Goal: Task Accomplishment & Management: Manage account settings

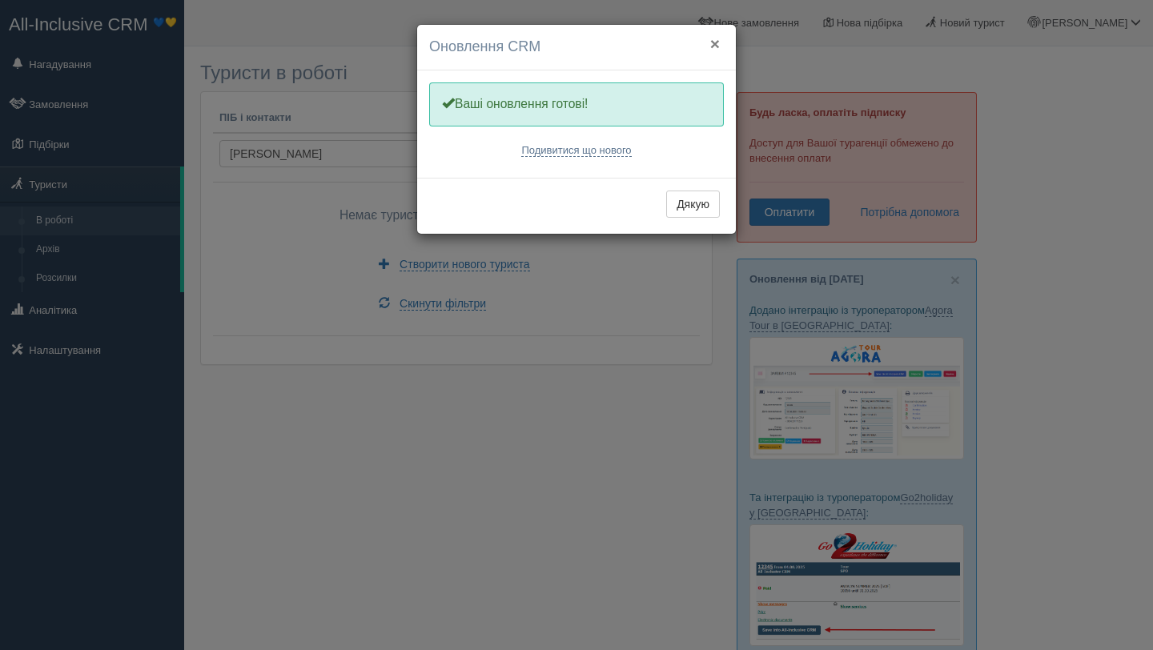
click at [718, 46] on button "×" at bounding box center [716, 43] width 10 height 17
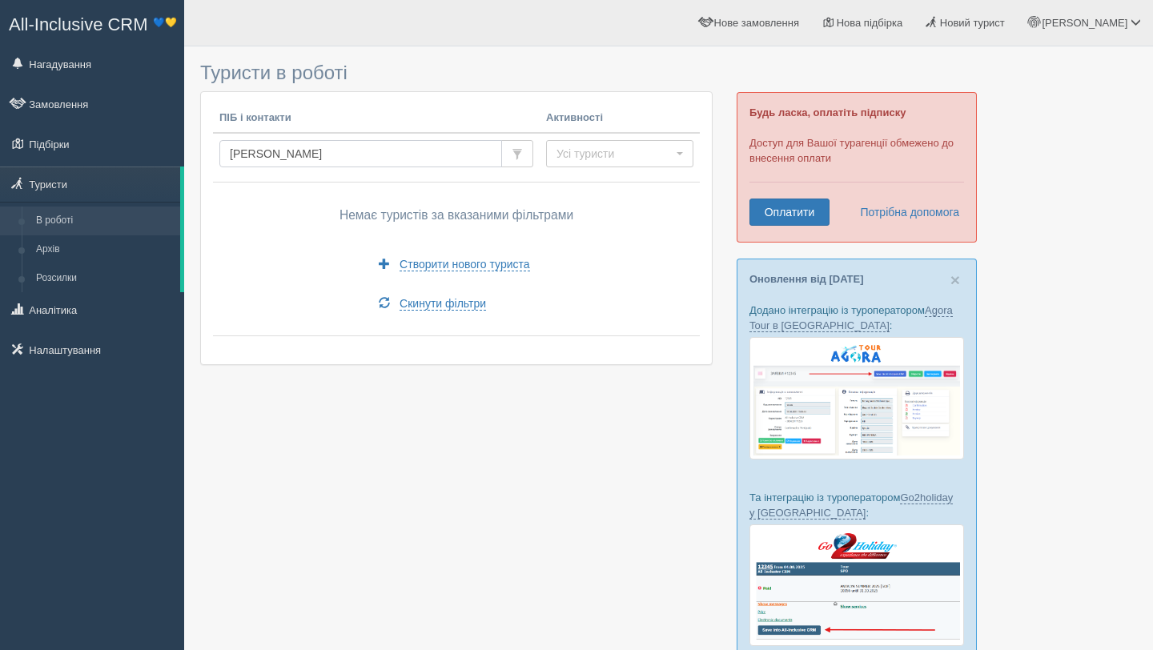
click at [290, 158] on input "филонов" at bounding box center [360, 153] width 283 height 27
click at [251, 158] on input "филонов" at bounding box center [360, 153] width 283 height 27
paste input "ФІЛОНОВ/FILONOV"
click at [251, 158] on input "ФІЛОНОВ/FILONOV" at bounding box center [360, 153] width 283 height 27
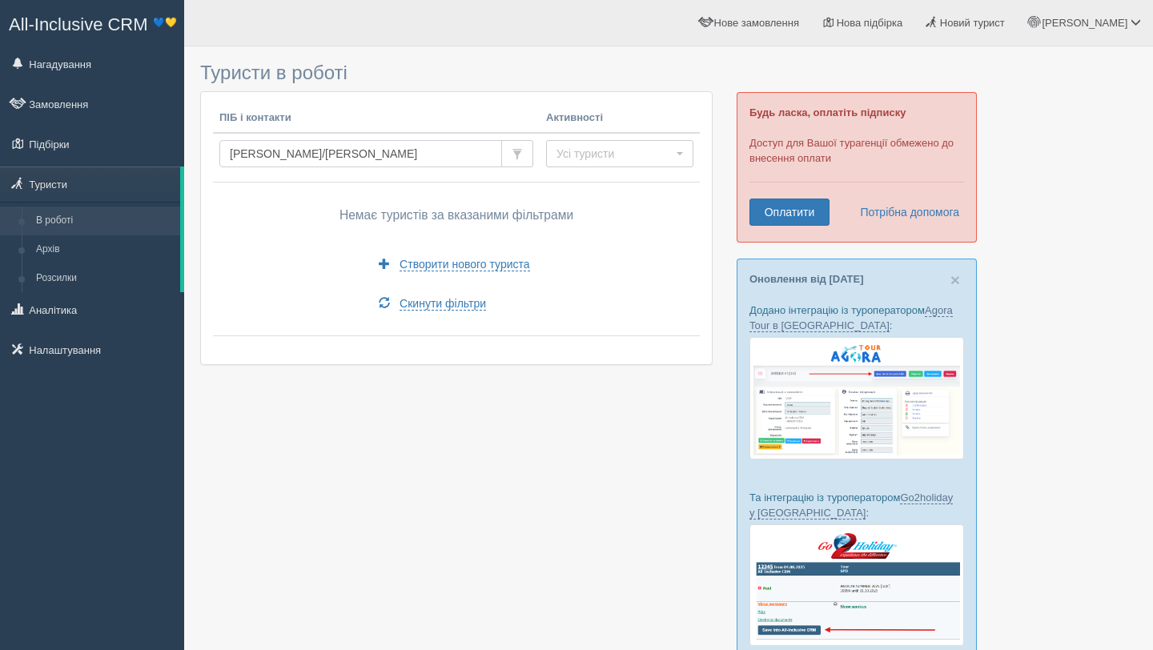
click at [251, 158] on input "ФІЛОНОВ/FILONOV" at bounding box center [360, 153] width 283 height 27
type input "FILONOV"
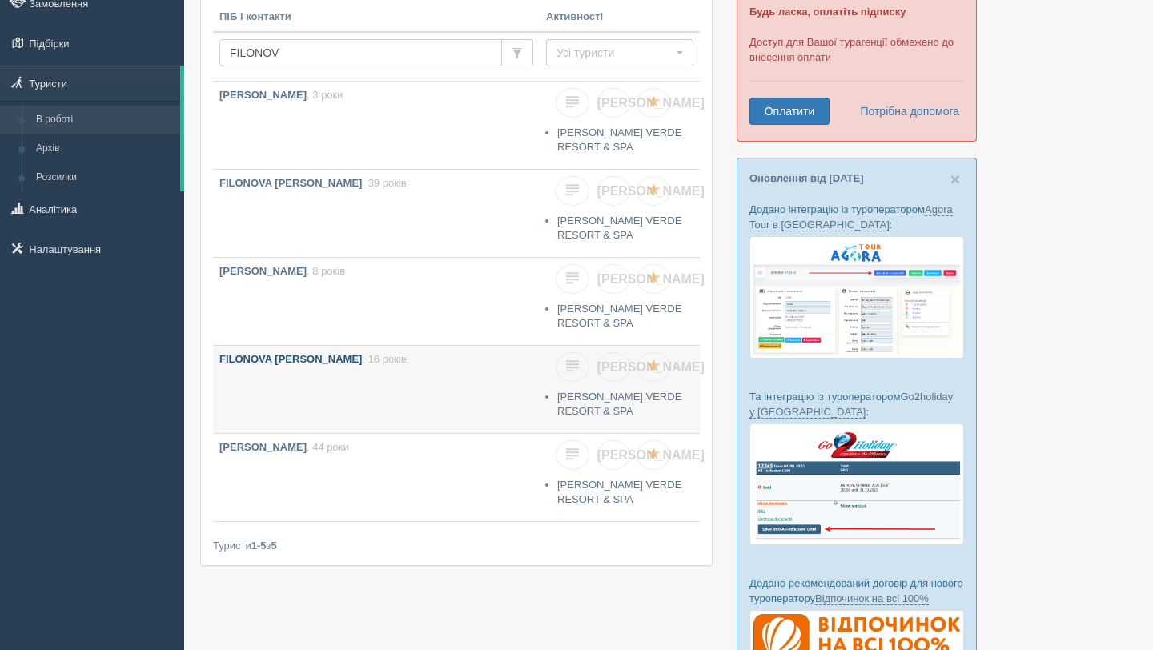
scroll to position [105, 0]
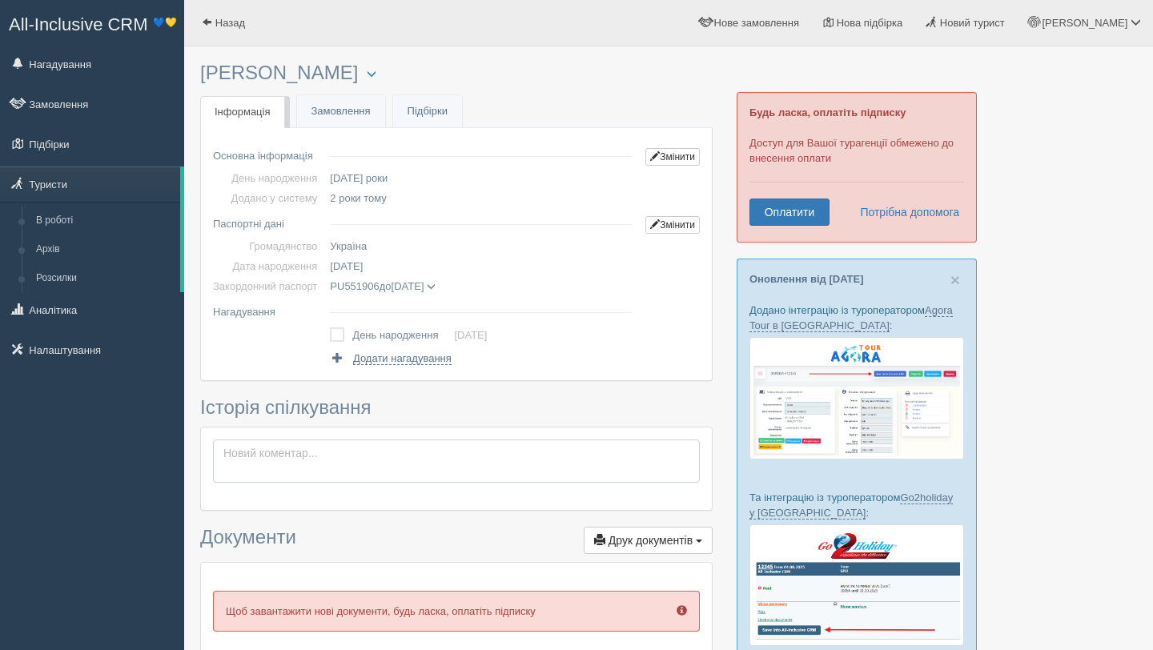
click at [295, 454] on textarea at bounding box center [456, 461] width 487 height 43
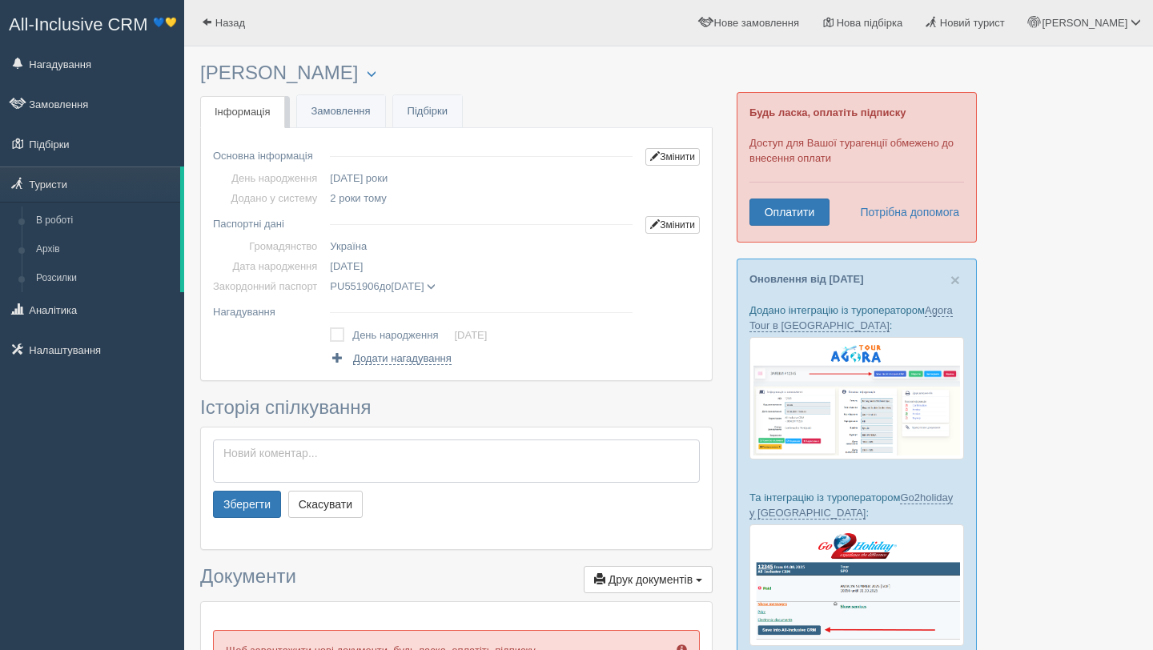
paste textarea "+972546378636"
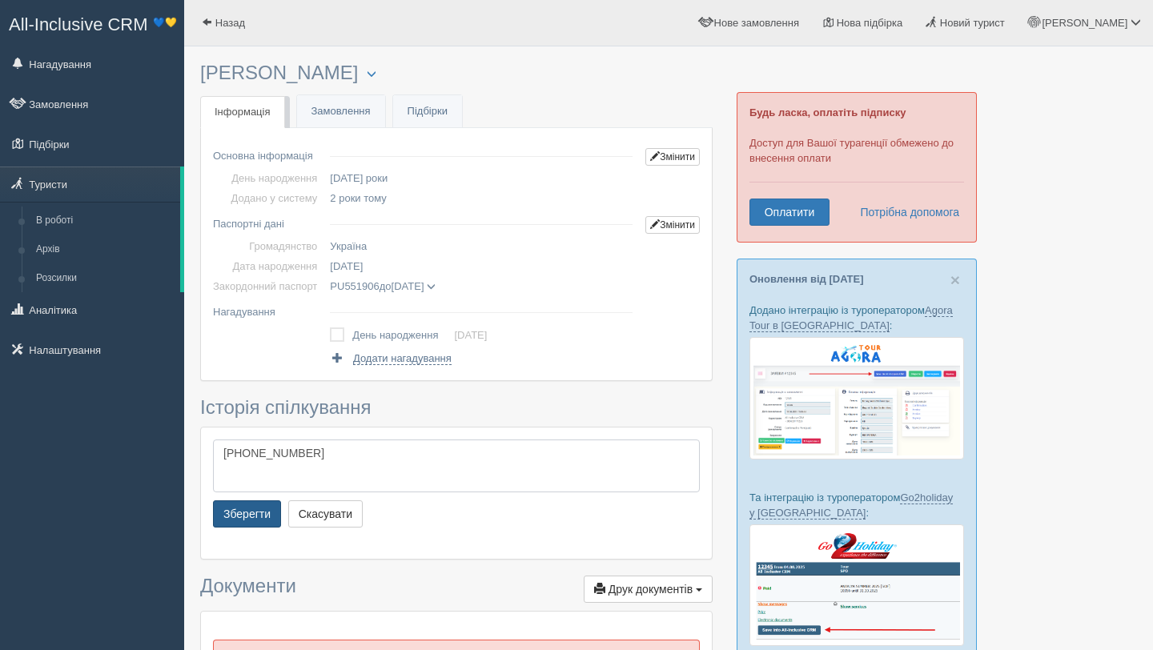
type textarea "+972546378636"
click at [255, 509] on button "Зберегти" at bounding box center [247, 514] width 68 height 27
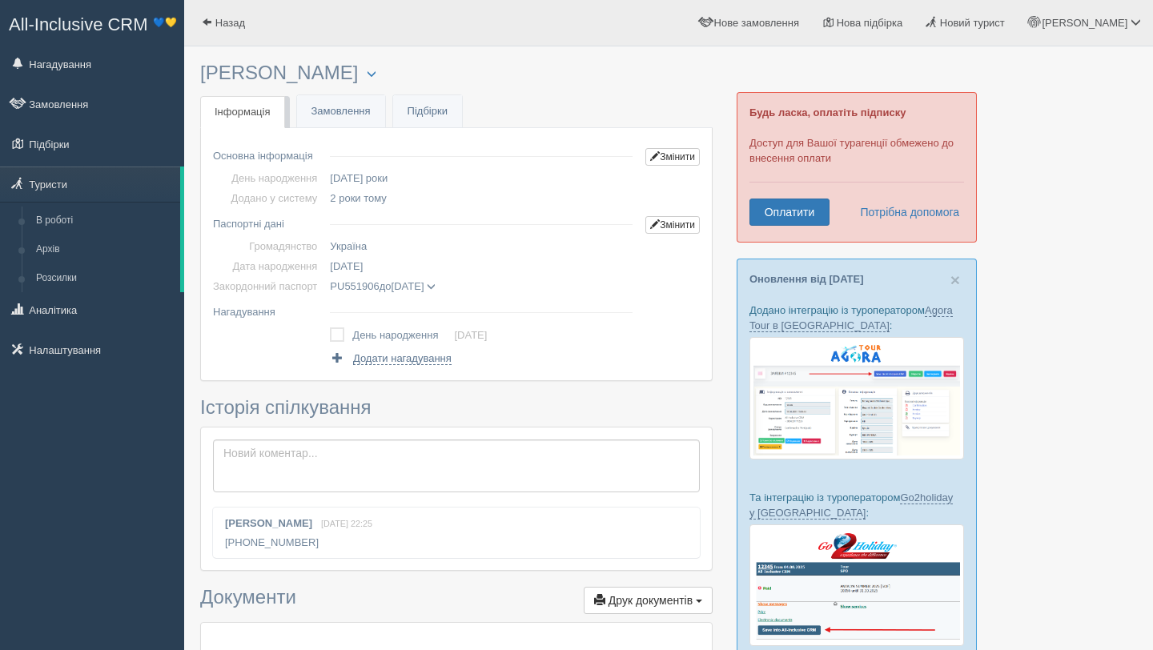
drag, startPoint x: 313, startPoint y: 541, endPoint x: 219, endPoint y: 542, distance: 94.5
click at [219, 542] on div "Дмитро Токар 24 серпня, 22:25 +972546378636" at bounding box center [456, 533] width 487 height 50
copy div "+972546378636"
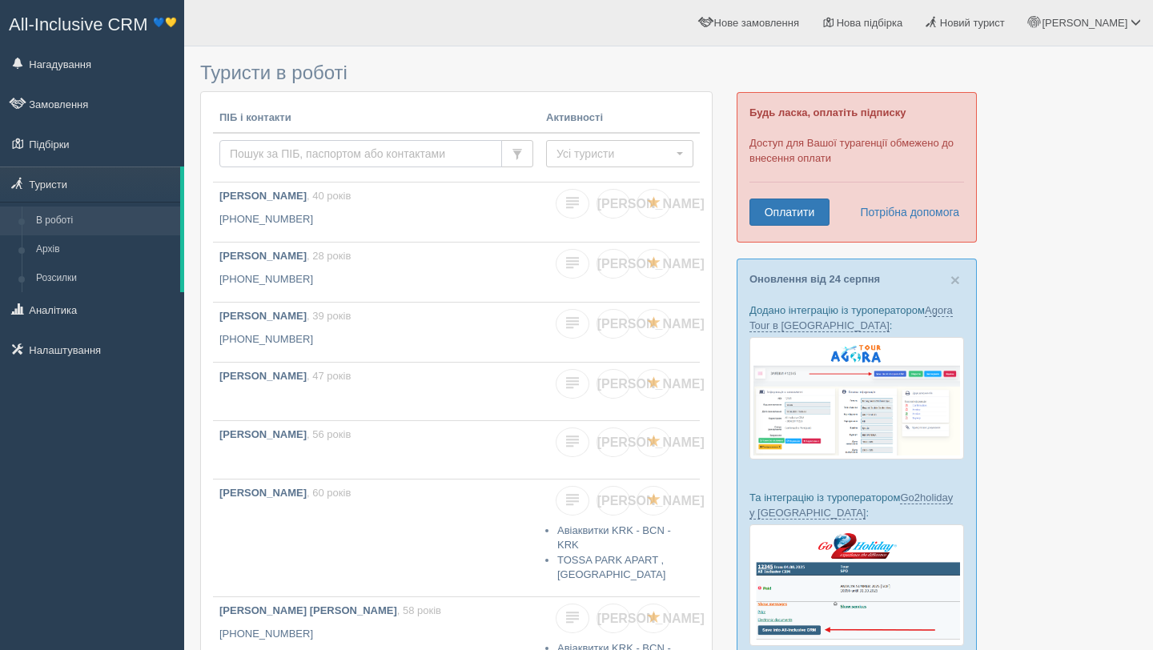
click at [328, 159] on input "text" at bounding box center [360, 153] width 283 height 27
paste input "[PERSON_NAME]/[PERSON_NAME]"
type input "[PERSON_NAME]/[PERSON_NAME]"
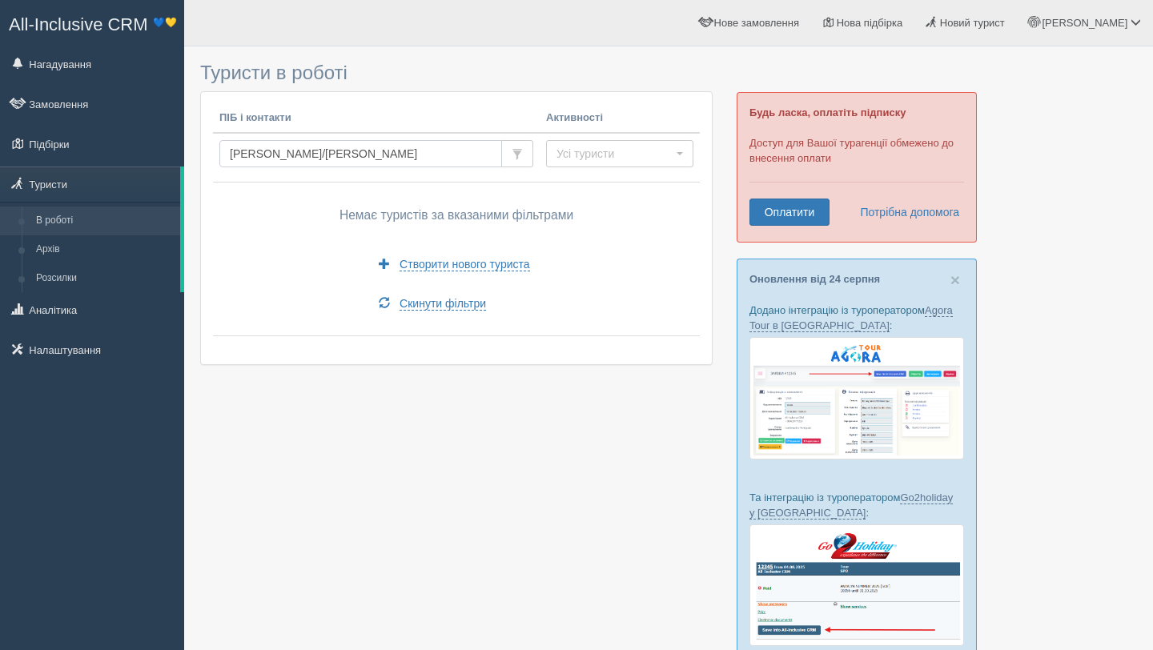
click at [291, 154] on input "ТИНДЮК/TYNDIUK" at bounding box center [360, 153] width 283 height 27
type input "ТИНДЮК"
click at [240, 153] on input "ТИНДЮК" at bounding box center [360, 153] width 283 height 27
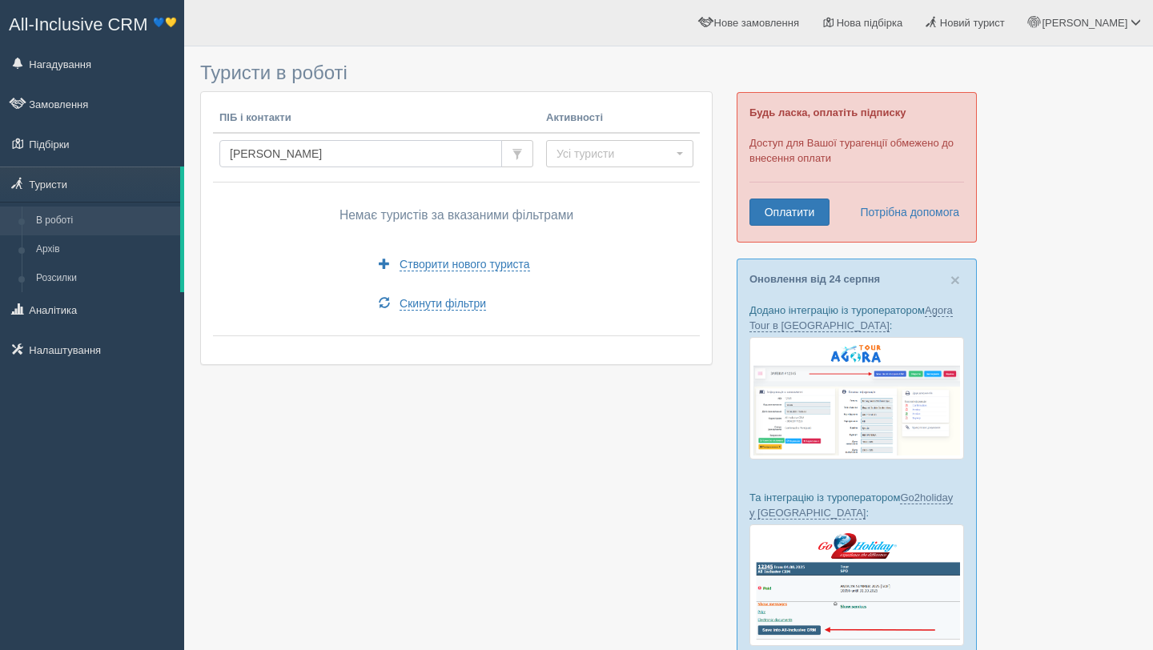
paste input "/TYNDIUK"
click at [253, 153] on input "ТИНДЮК/TYNDIUK" at bounding box center [360, 153] width 283 height 27
type input "TYNDIUK"
click at [1005, 24] on span "Новий турист" at bounding box center [972, 23] width 65 height 12
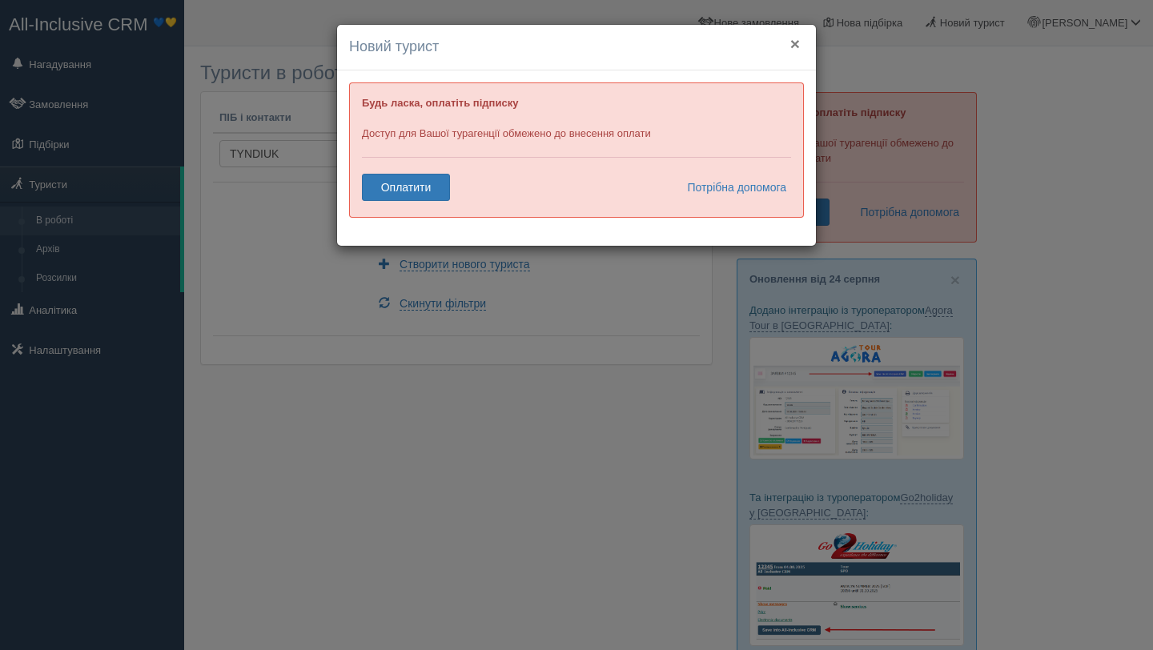
click at [795, 49] on button "×" at bounding box center [796, 43] width 10 height 17
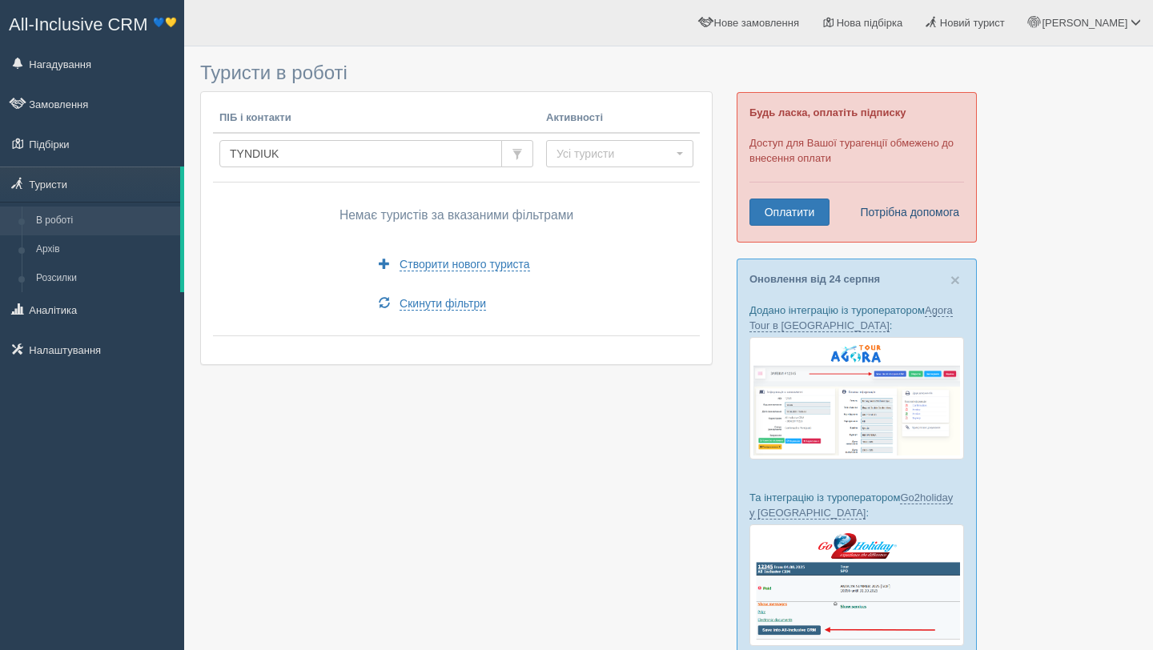
click at [923, 212] on link "Потрібна допомога" at bounding box center [905, 212] width 111 height 27
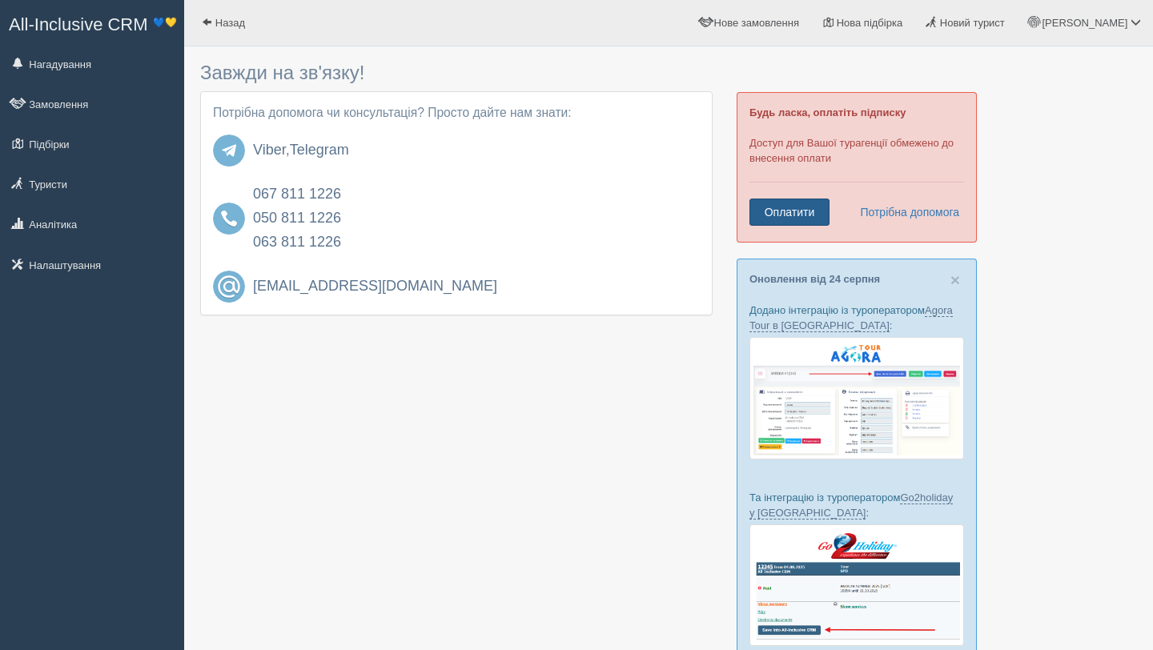
click at [779, 209] on link "Оплатити" at bounding box center [790, 212] width 80 height 27
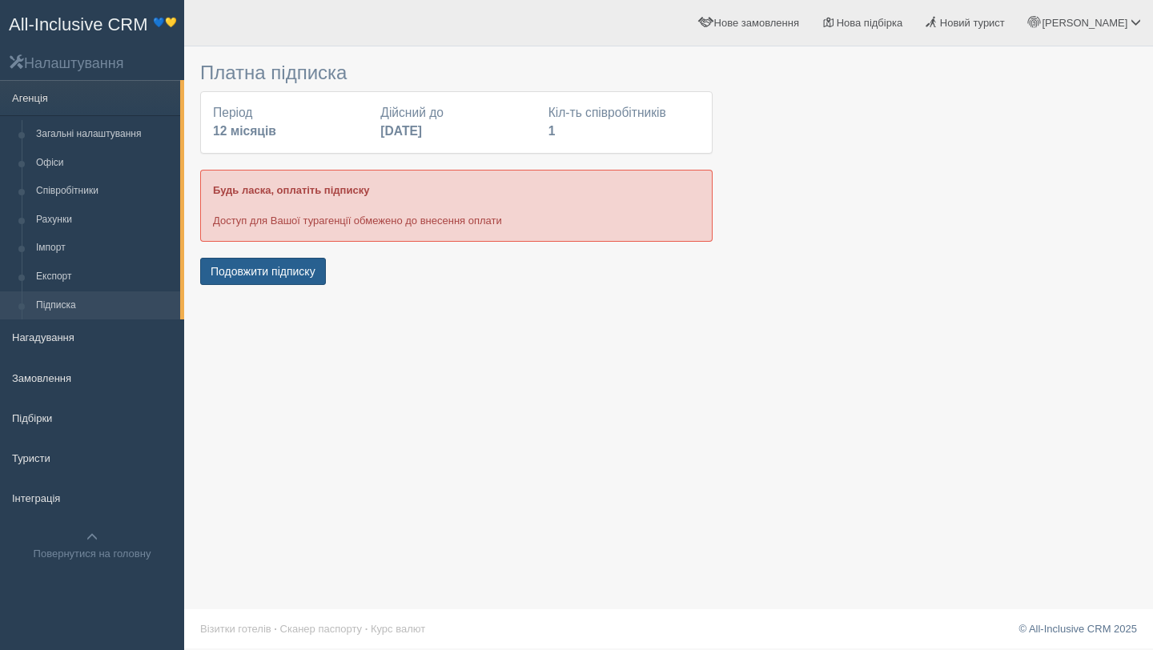
click at [276, 271] on button "Подовжити підписку" at bounding box center [263, 271] width 126 height 27
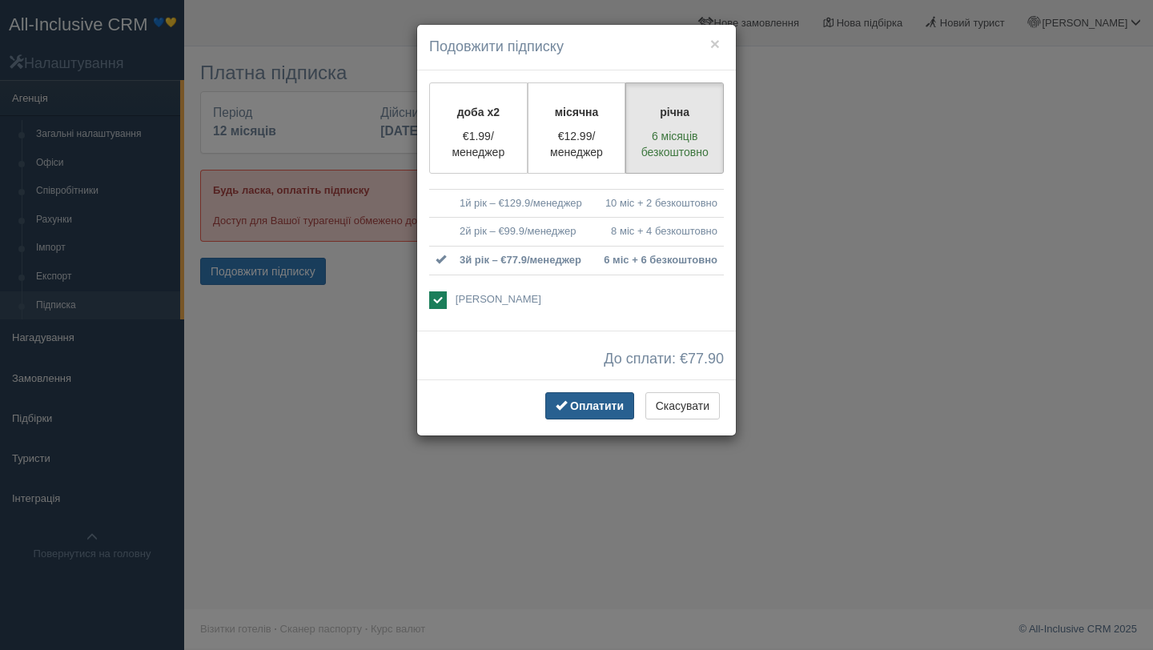
click at [593, 409] on span "Оплатити" at bounding box center [597, 406] width 54 height 13
